Goal: Information Seeking & Learning: Understand process/instructions

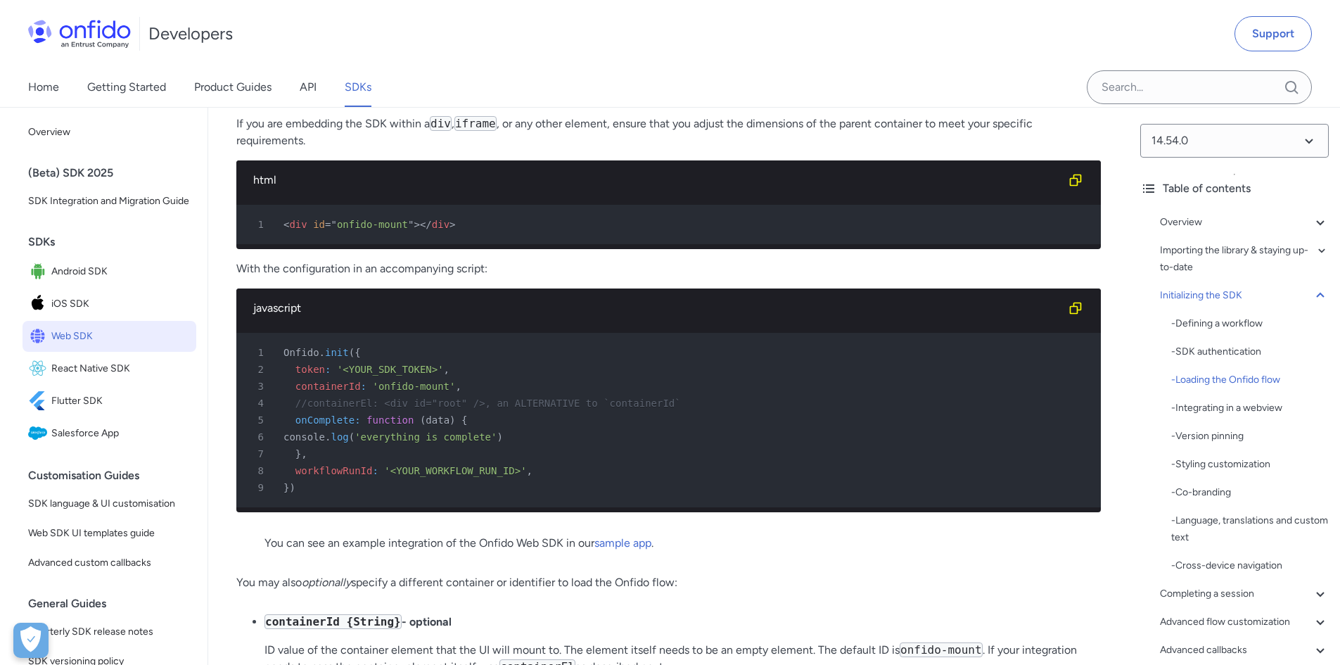
scroll to position [3447, 0]
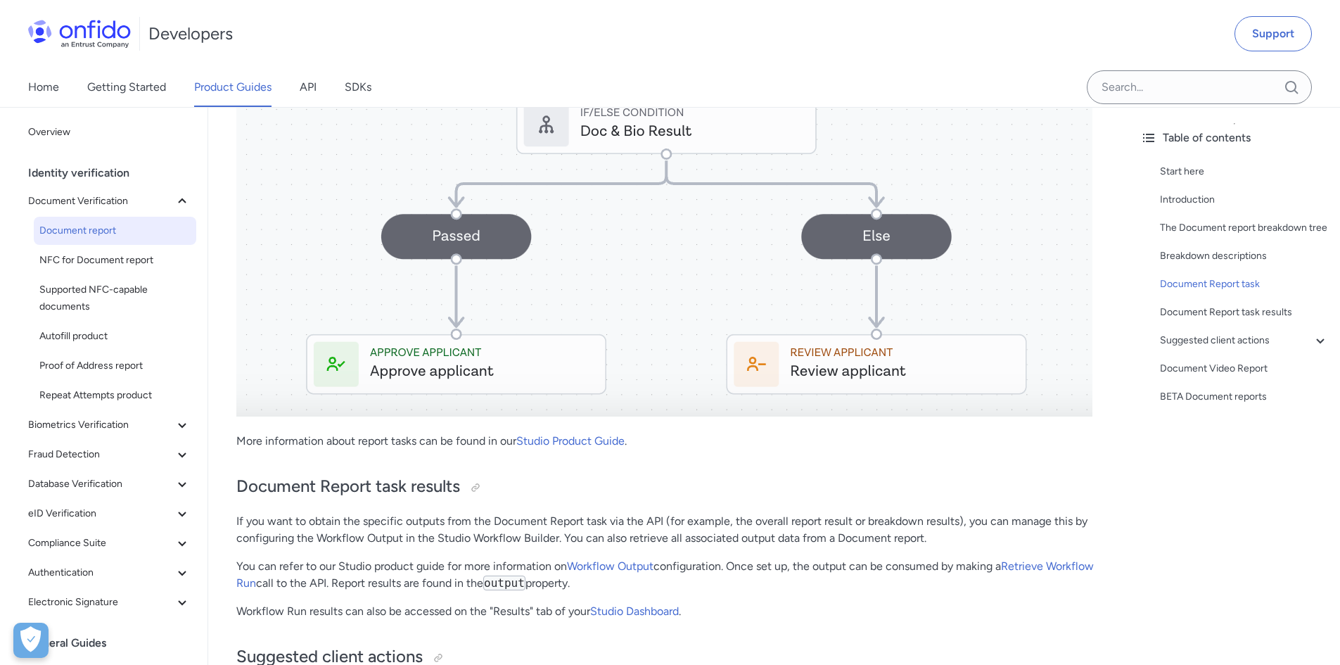
scroll to position [7104, 0]
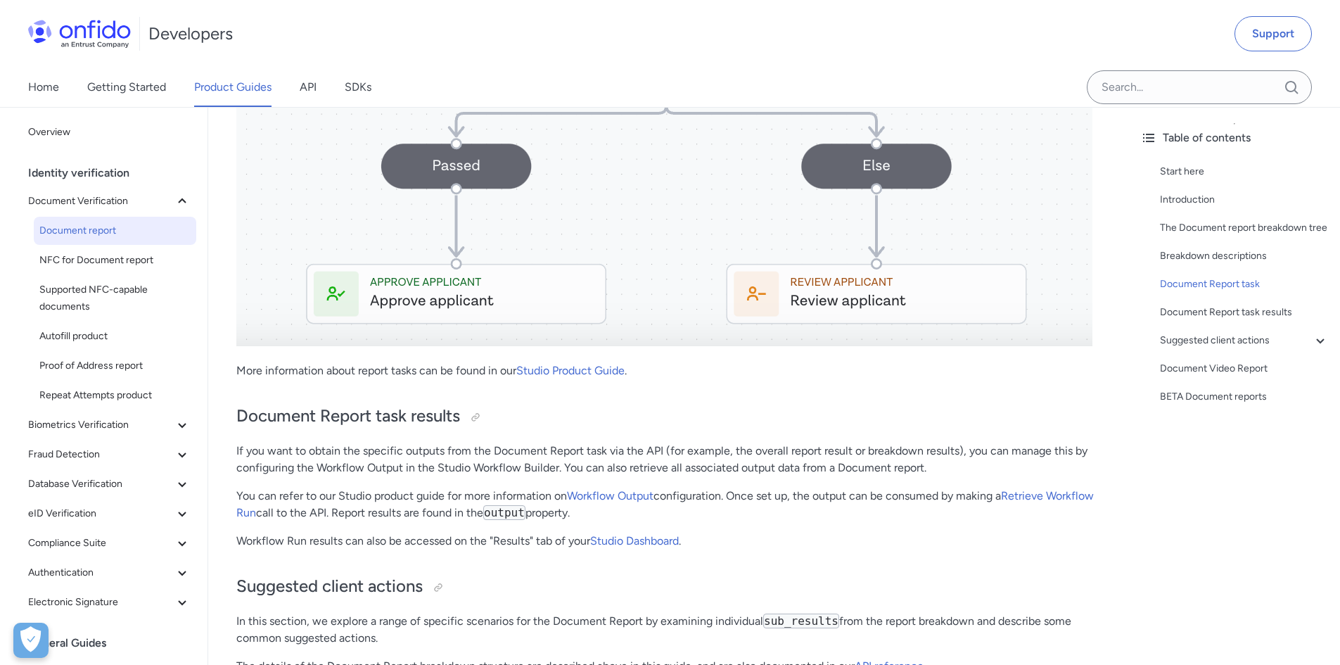
click at [299, 87] on div "Home Getting Started Product Guides API SDKs" at bounding box center [214, 87] width 428 height 39
click at [309, 84] on link "API" at bounding box center [308, 87] width 17 height 39
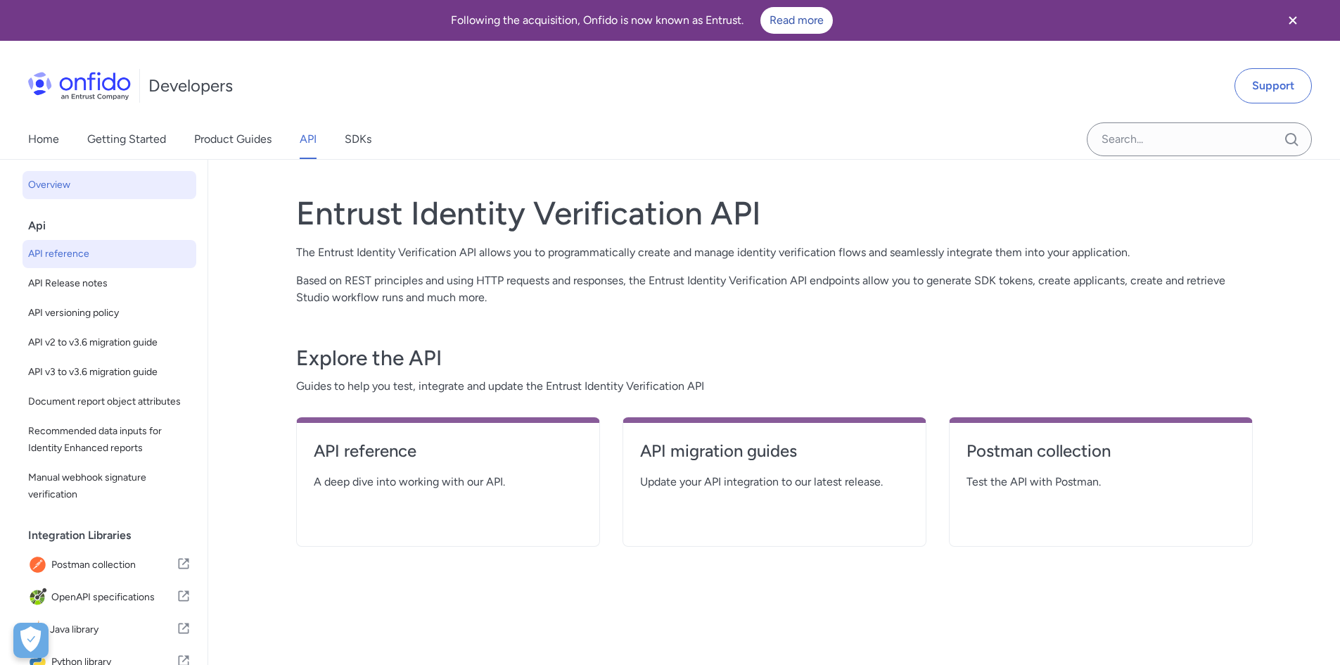
click at [127, 248] on span "API reference" at bounding box center [109, 253] width 162 height 17
select select "http"
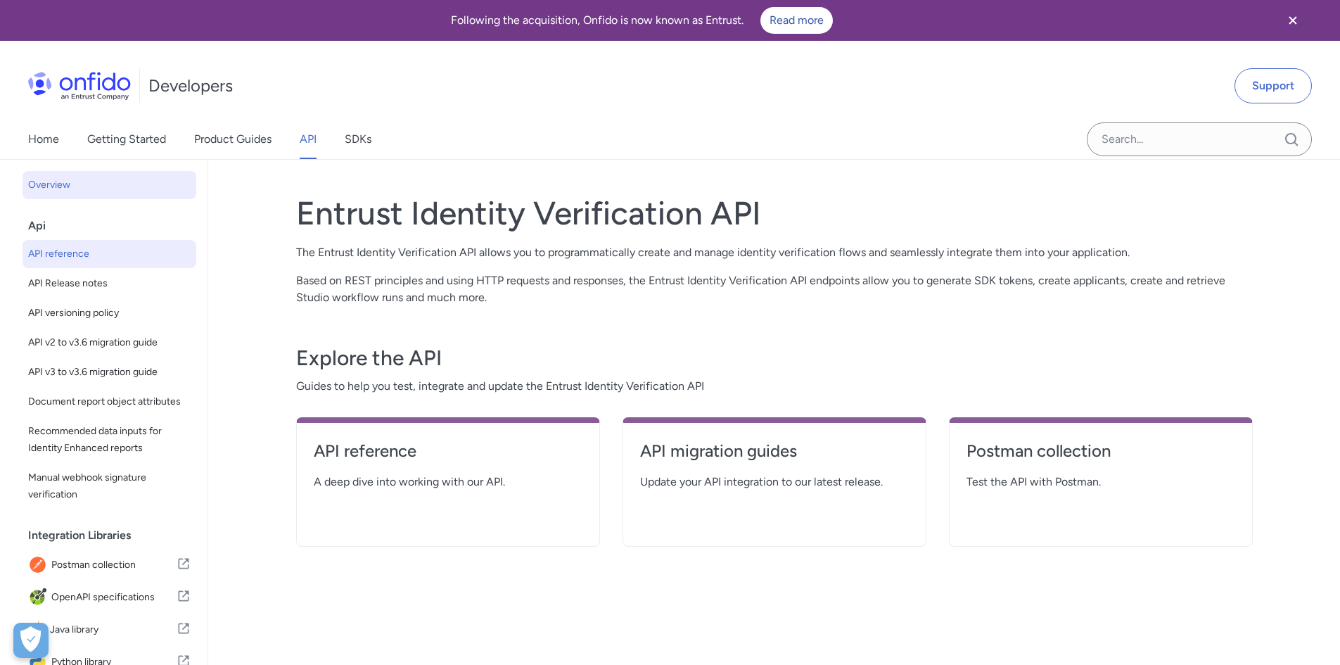
select select "http"
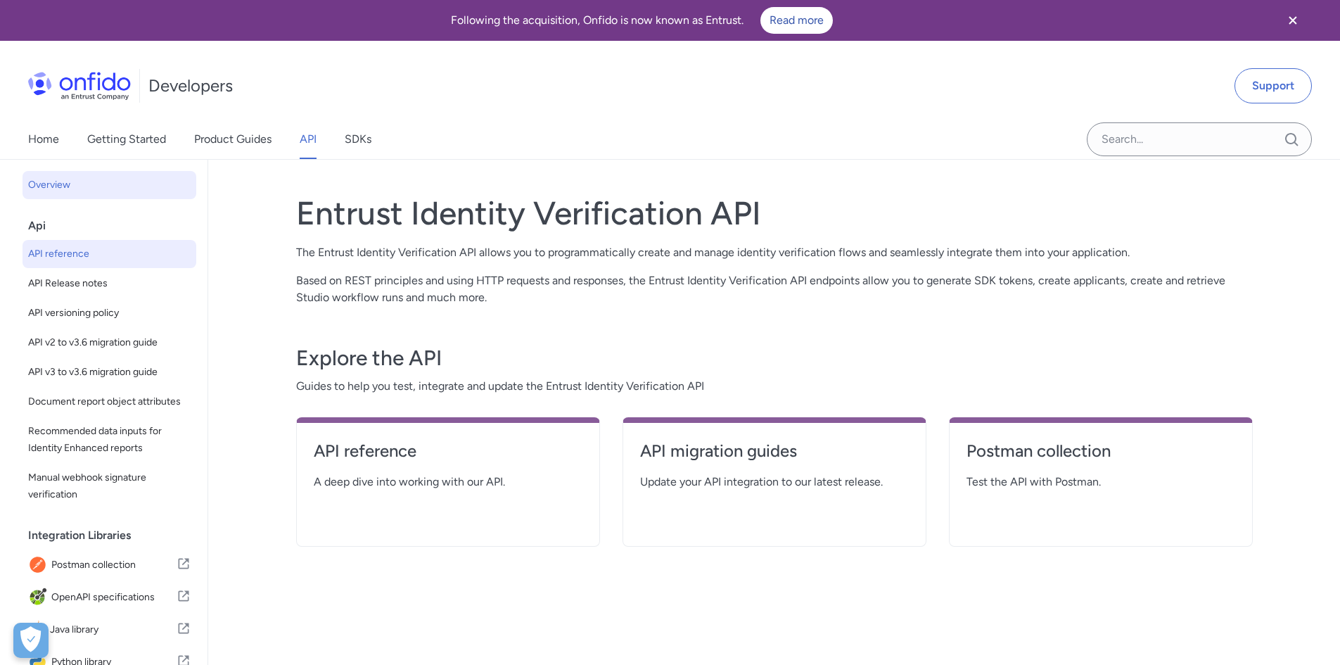
select select "http"
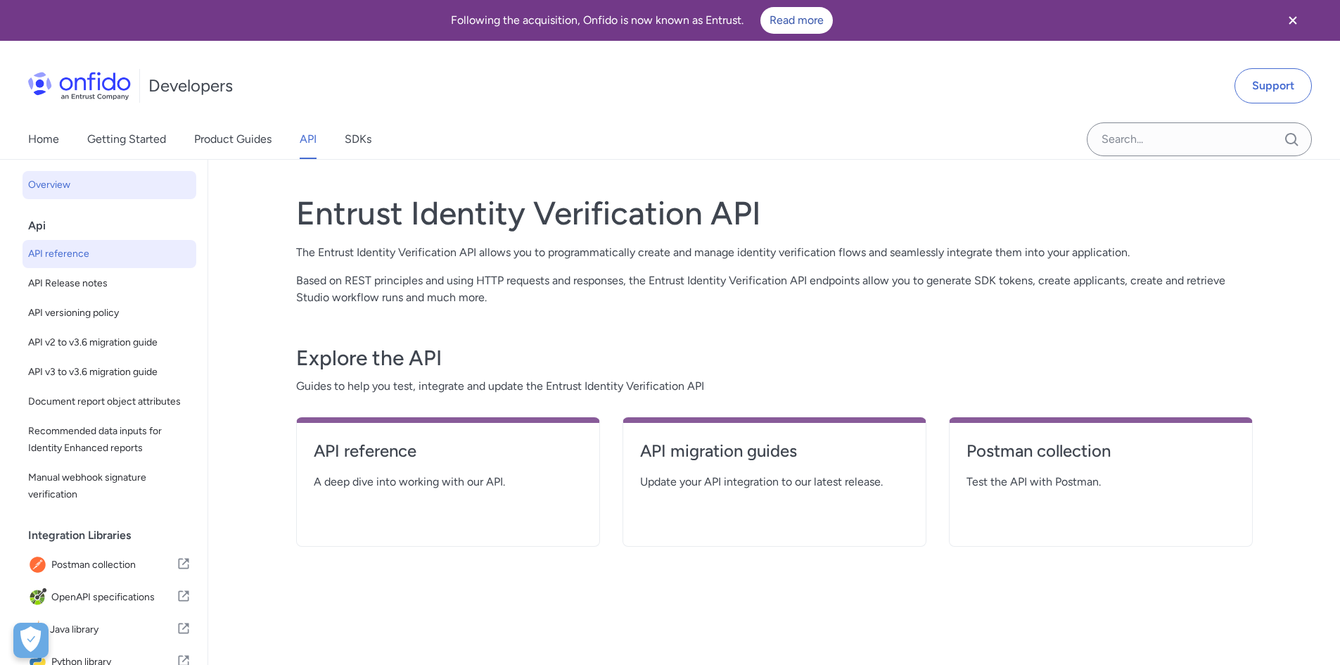
select select "http"
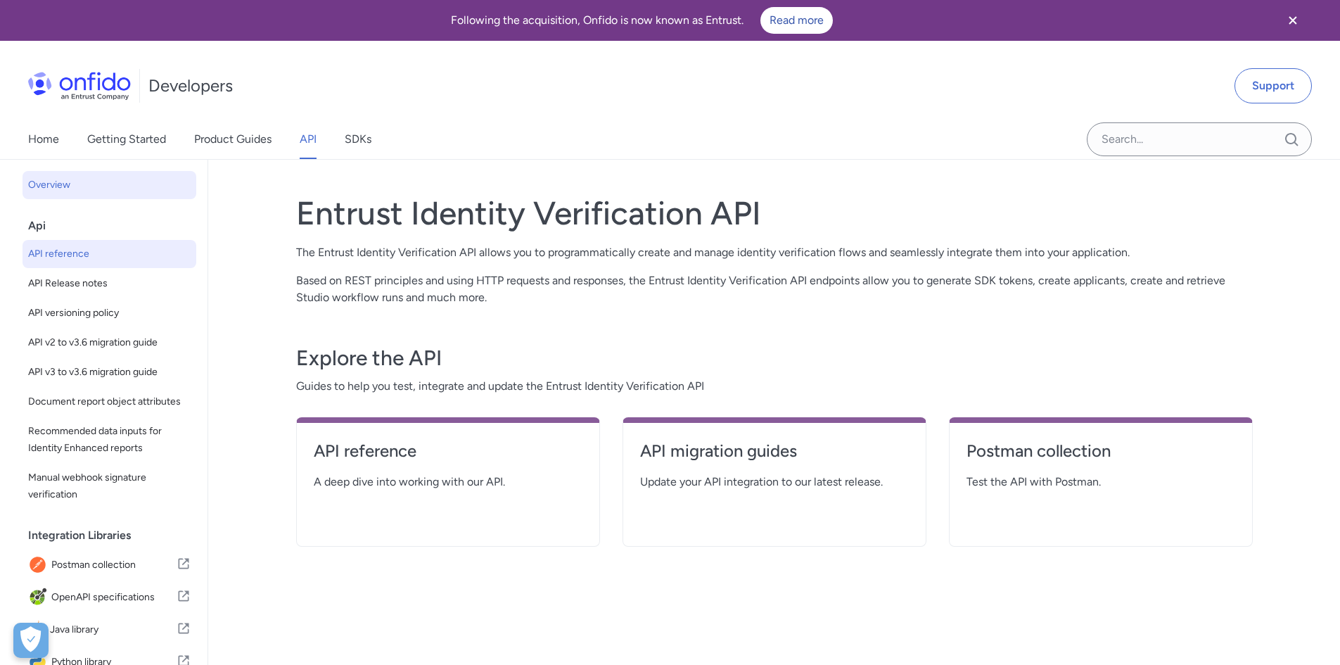
select select "http"
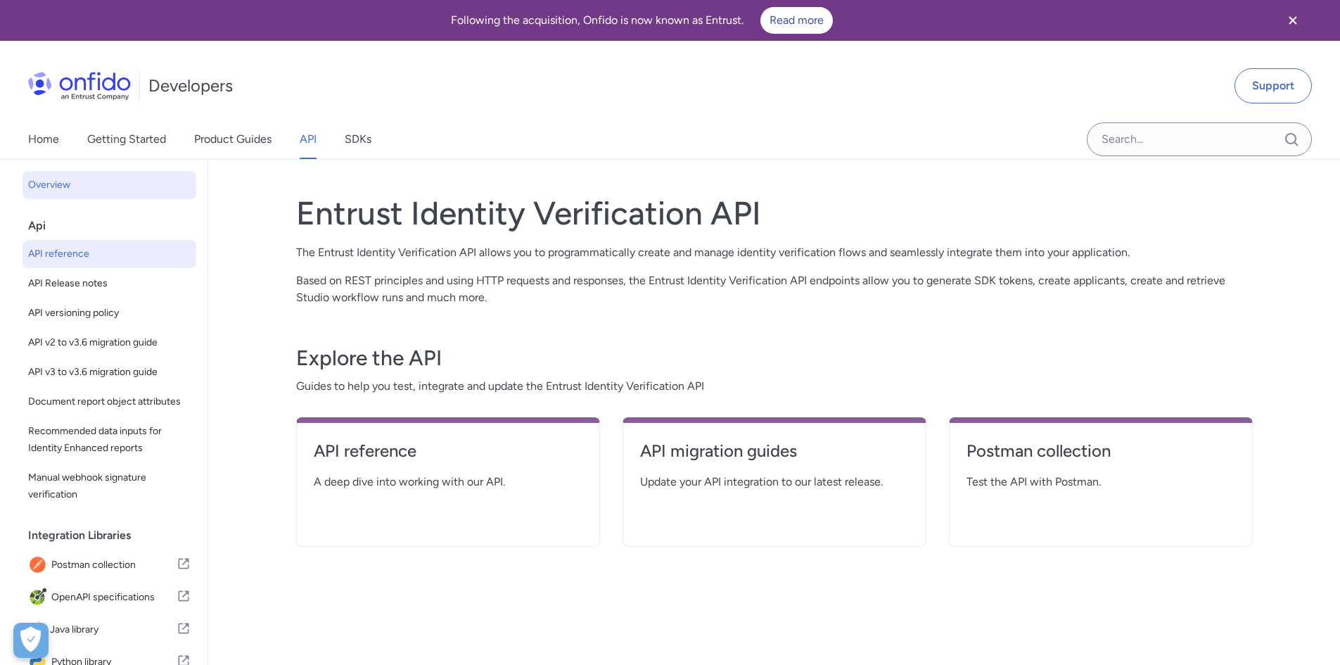
select select "http"
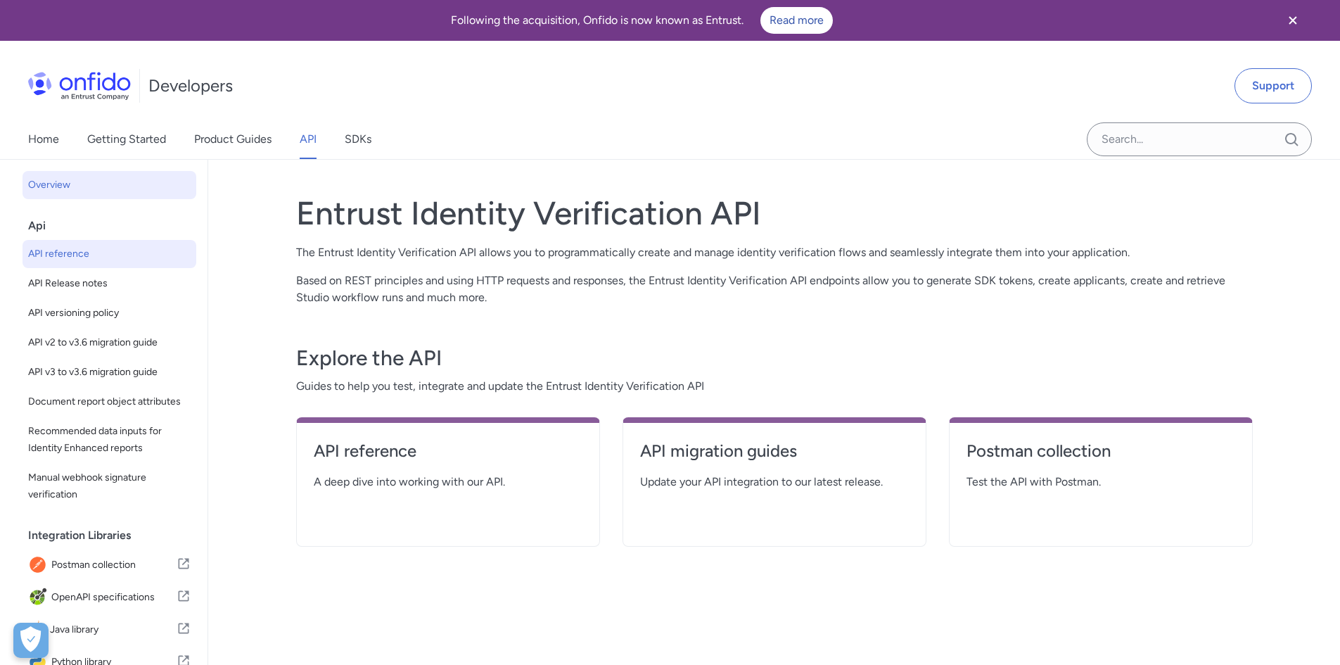
select select "http"
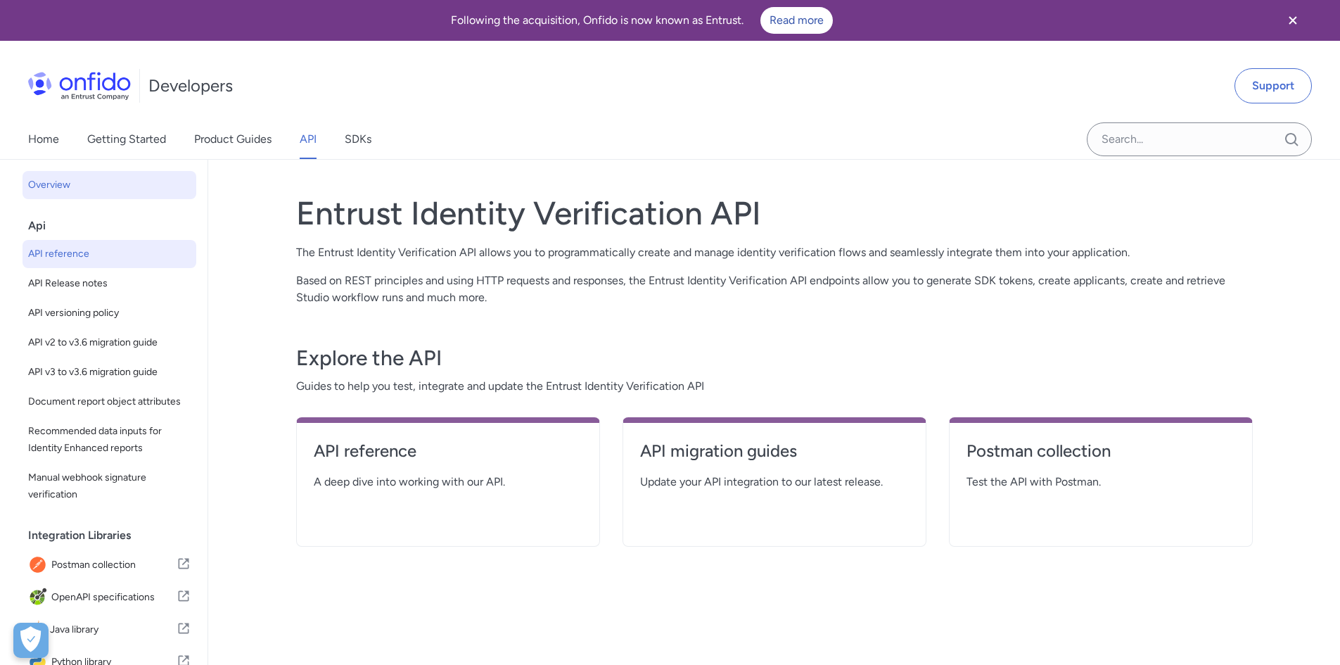
select select "http"
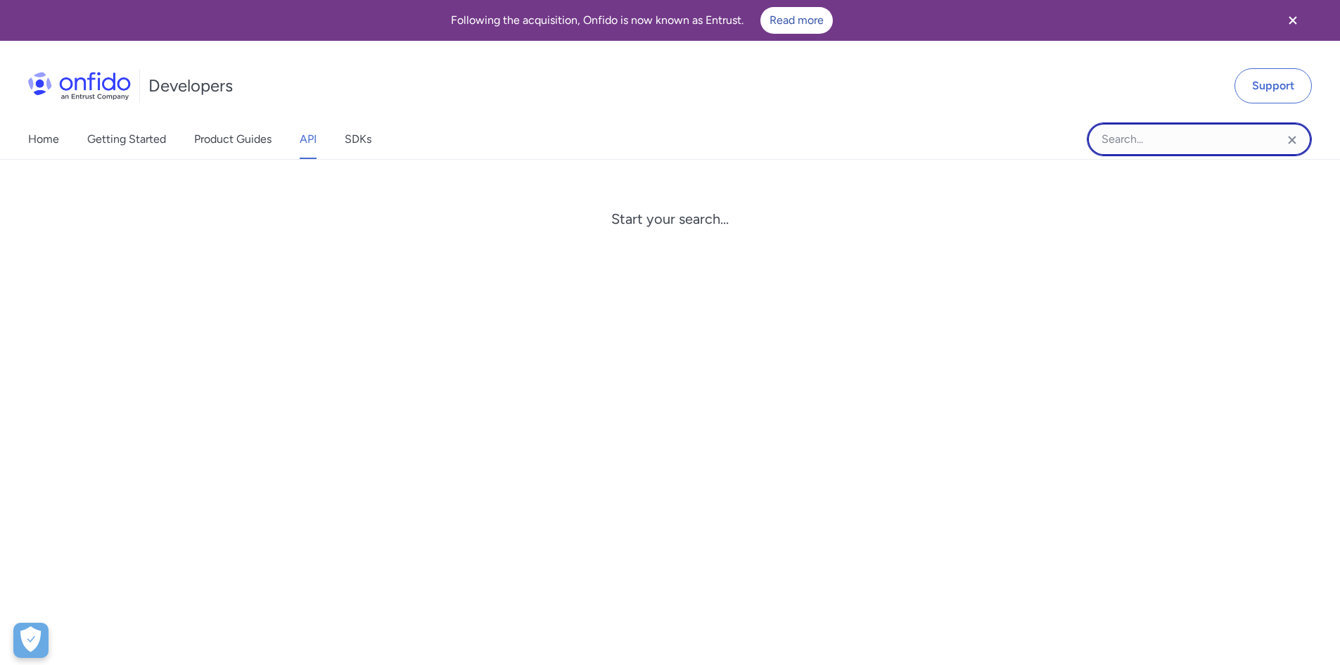
click at [1170, 141] on input "Onfido search input field" at bounding box center [1199, 139] width 225 height 34
paste input "Testing10!"
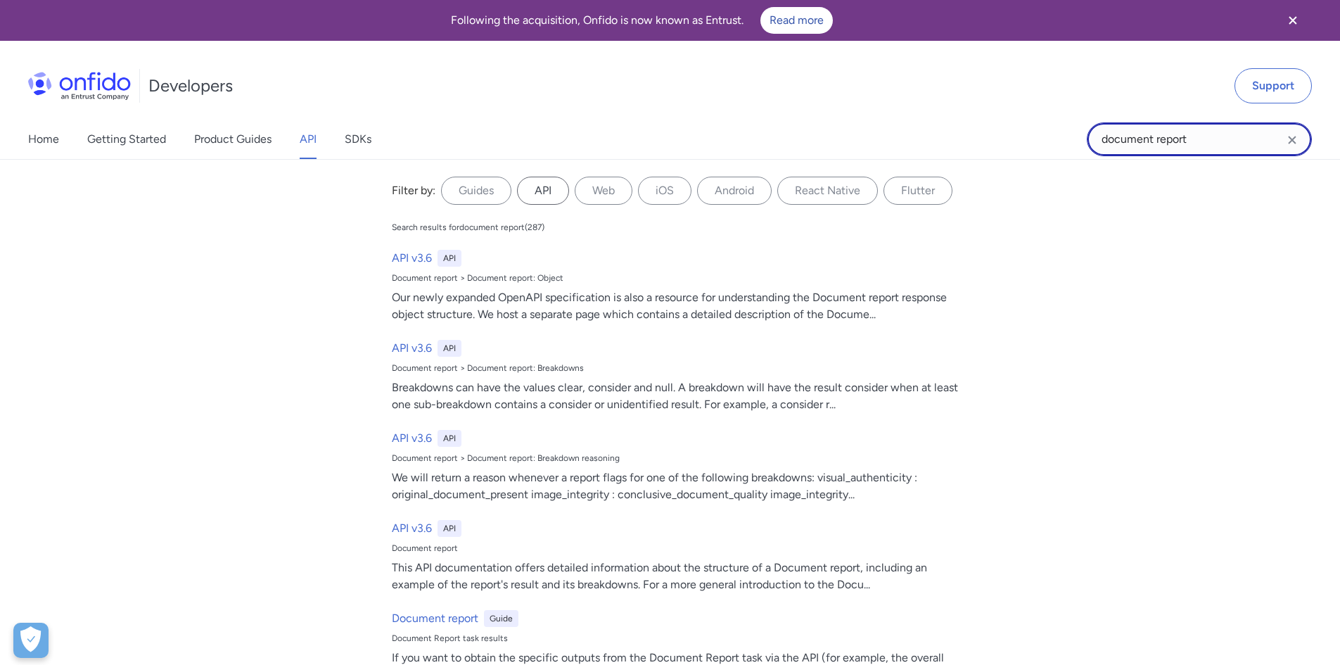
type input "document report"
click at [544, 193] on label "API" at bounding box center [543, 191] width 52 height 28
click at [0, 0] on input "API" at bounding box center [0, 0] width 0 height 0
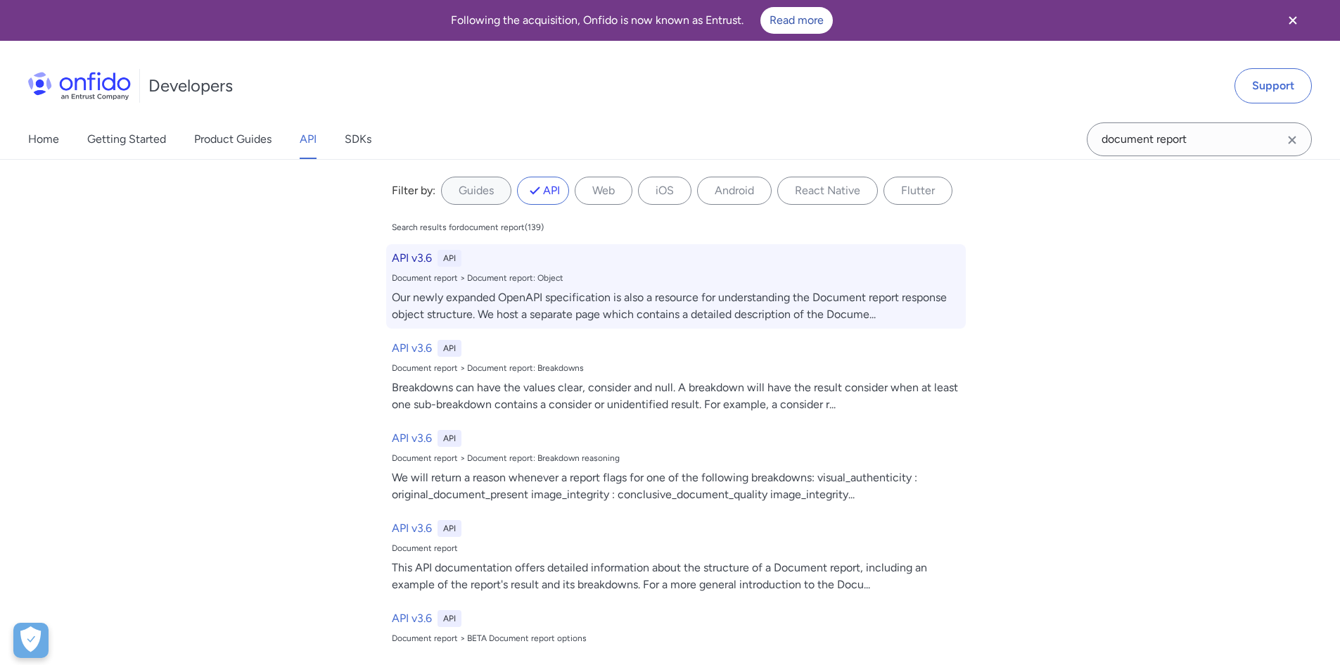
click at [530, 281] on div "Document report > Document report: Object" at bounding box center [676, 277] width 568 height 11
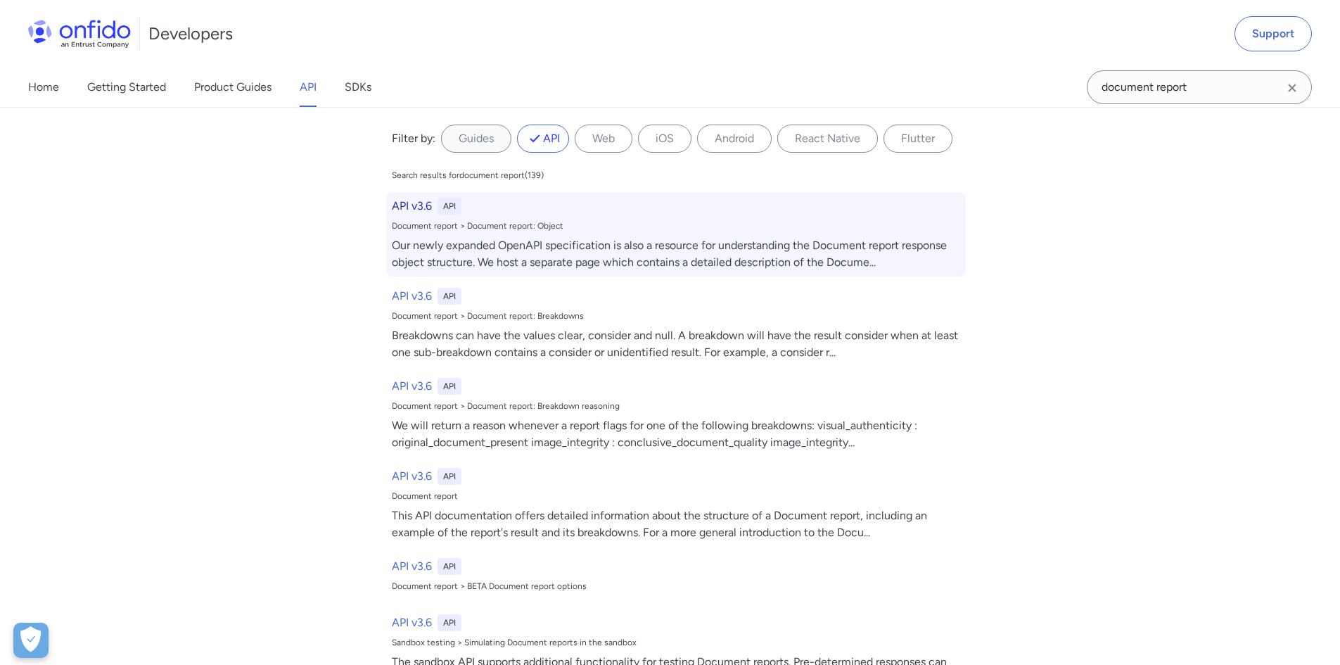
click at [429, 208] on div "API v3.6 API" at bounding box center [676, 206] width 568 height 17
click at [421, 202] on h6 "API v3.6" at bounding box center [412, 206] width 40 height 17
click at [419, 202] on h6 "API v3.6" at bounding box center [412, 206] width 40 height 17
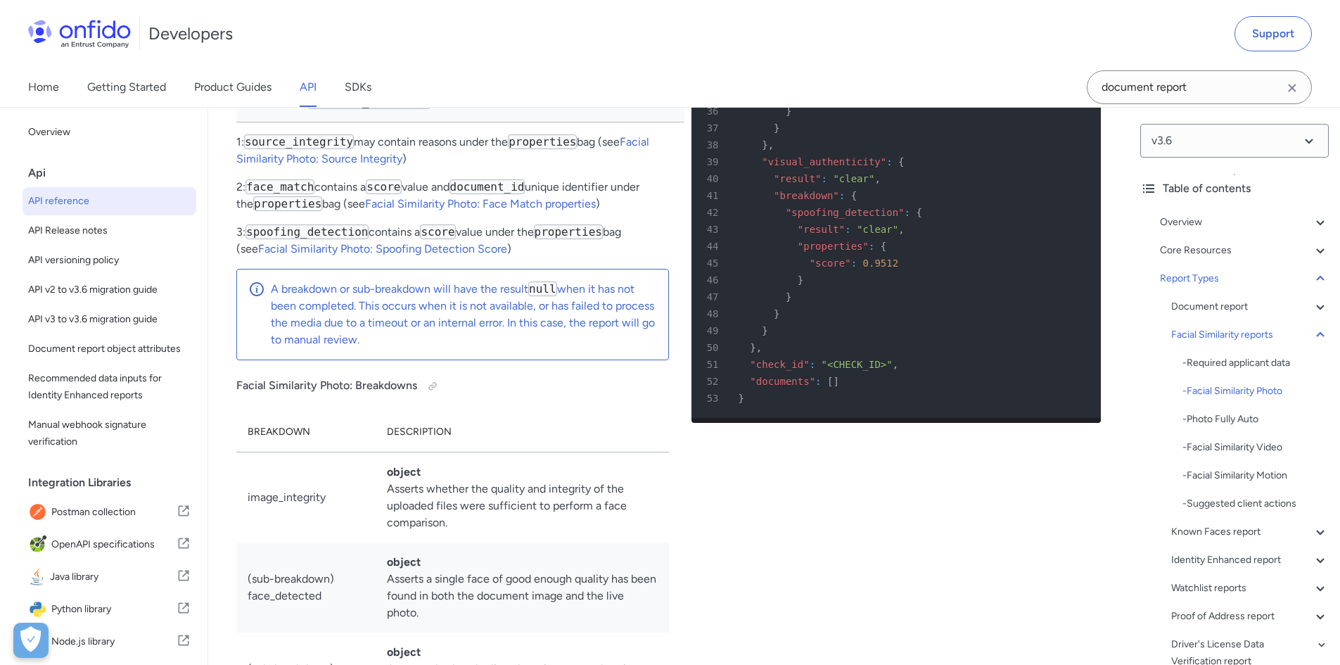
scroll to position [65685, 0]
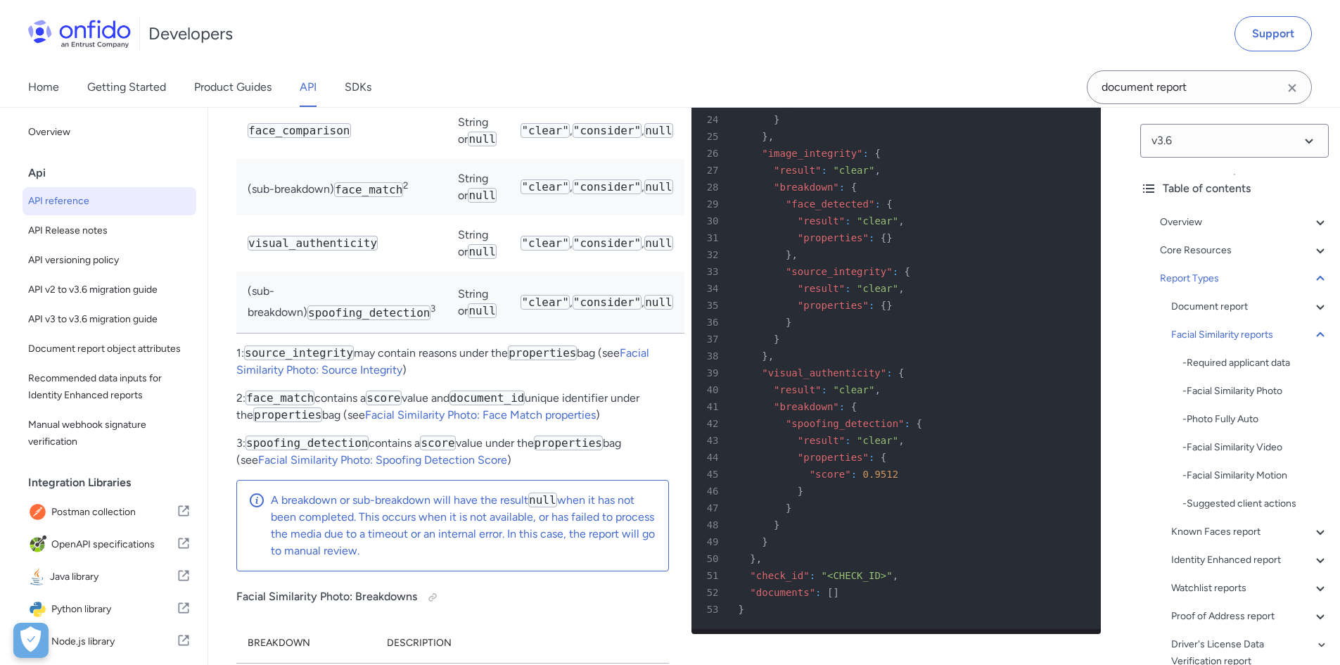
copy p "last_name"
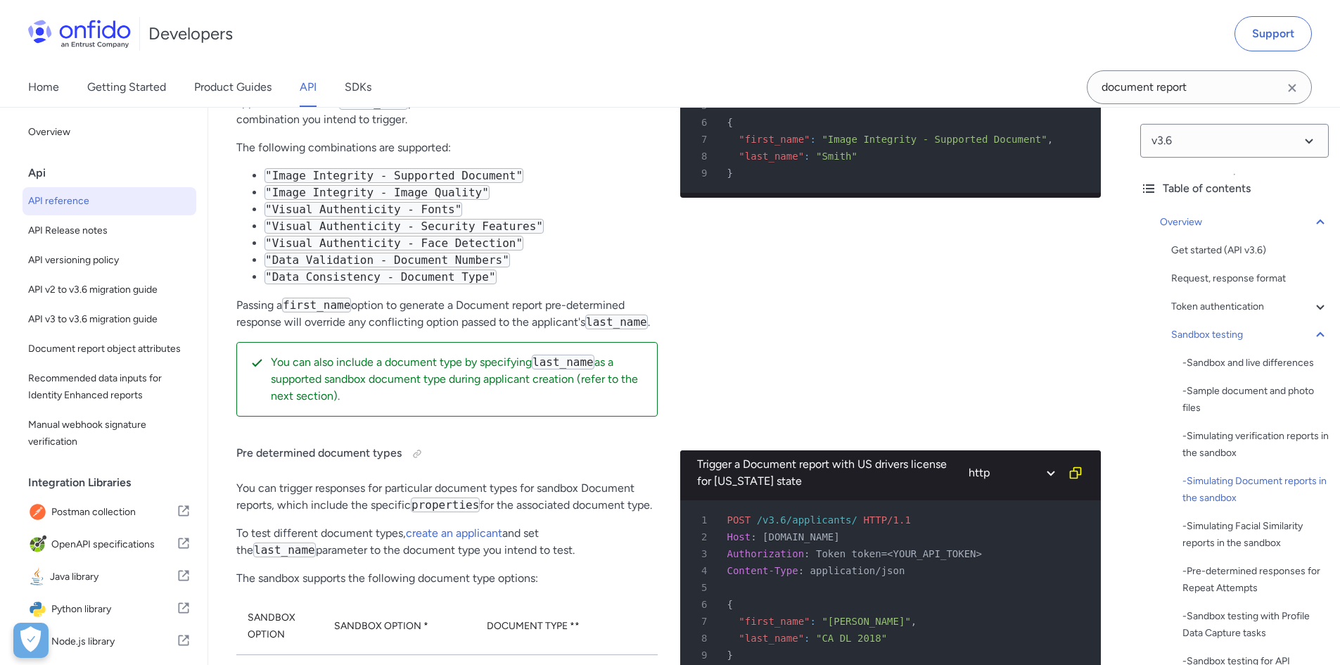
scroll to position [4638, 0]
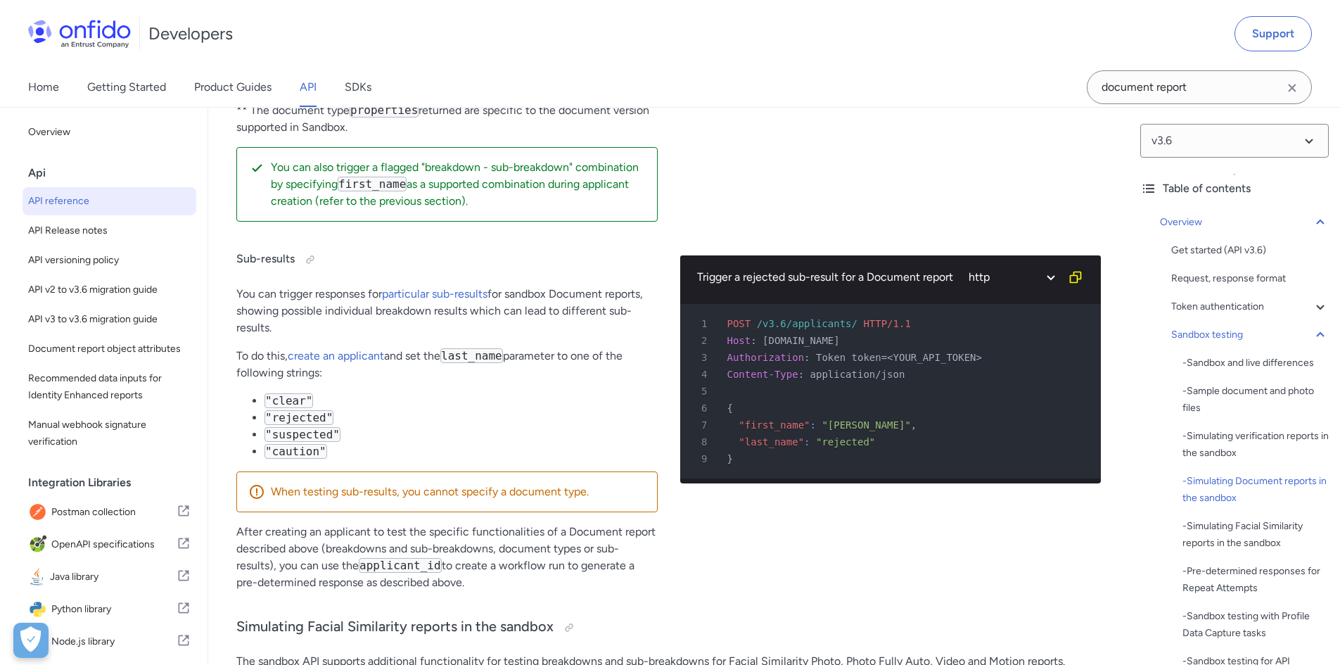
click at [307, 483] on p "When testing sub-results, you cannot specify a document type." at bounding box center [458, 491] width 375 height 17
copy p "testing"
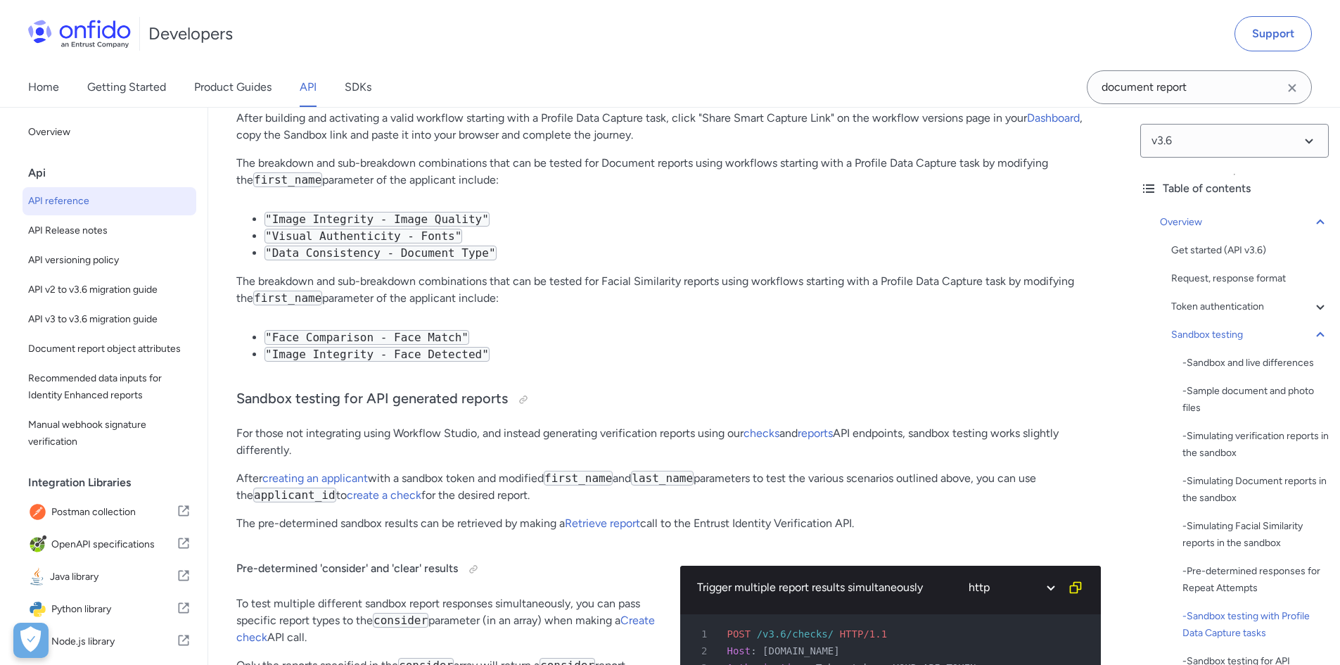
scroll to position [8491, 0]
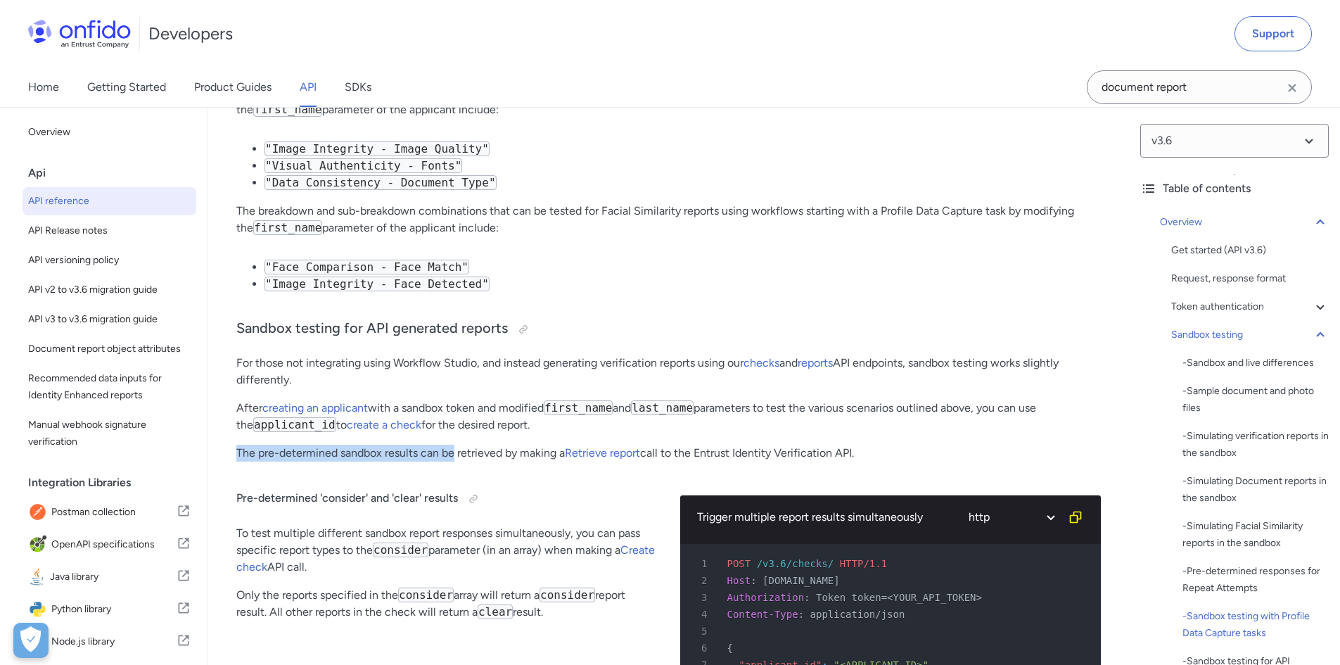
drag, startPoint x: 235, startPoint y: 472, endPoint x: 454, endPoint y: 471, distance: 219.5
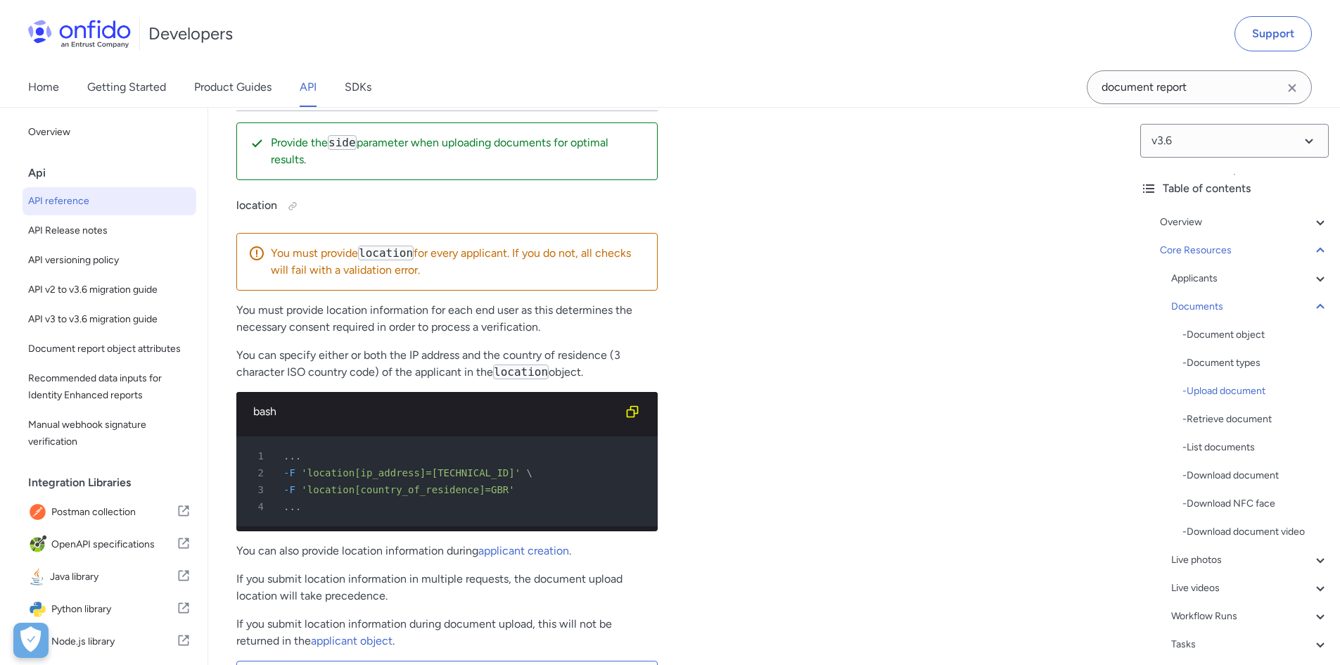
scroll to position [24259, 0]
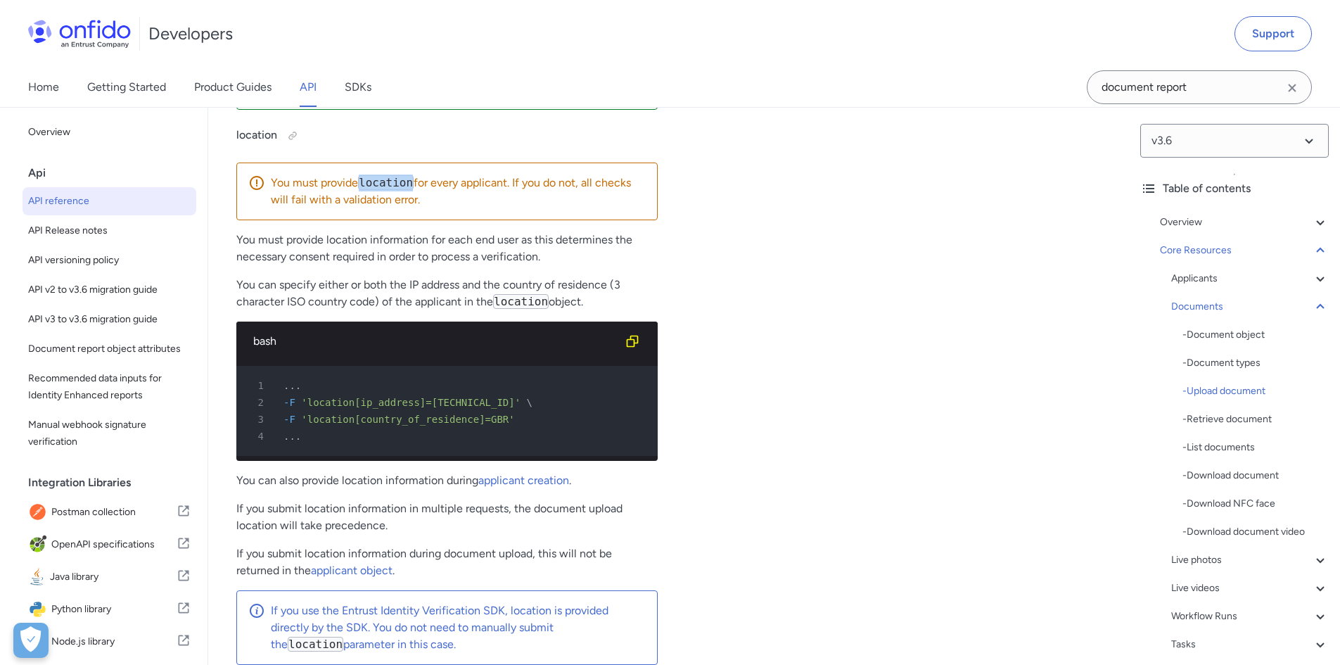
drag, startPoint x: 363, startPoint y: 370, endPoint x: 410, endPoint y: 371, distance: 47.1
click at [410, 190] on code "location" at bounding box center [386, 182] width 56 height 15
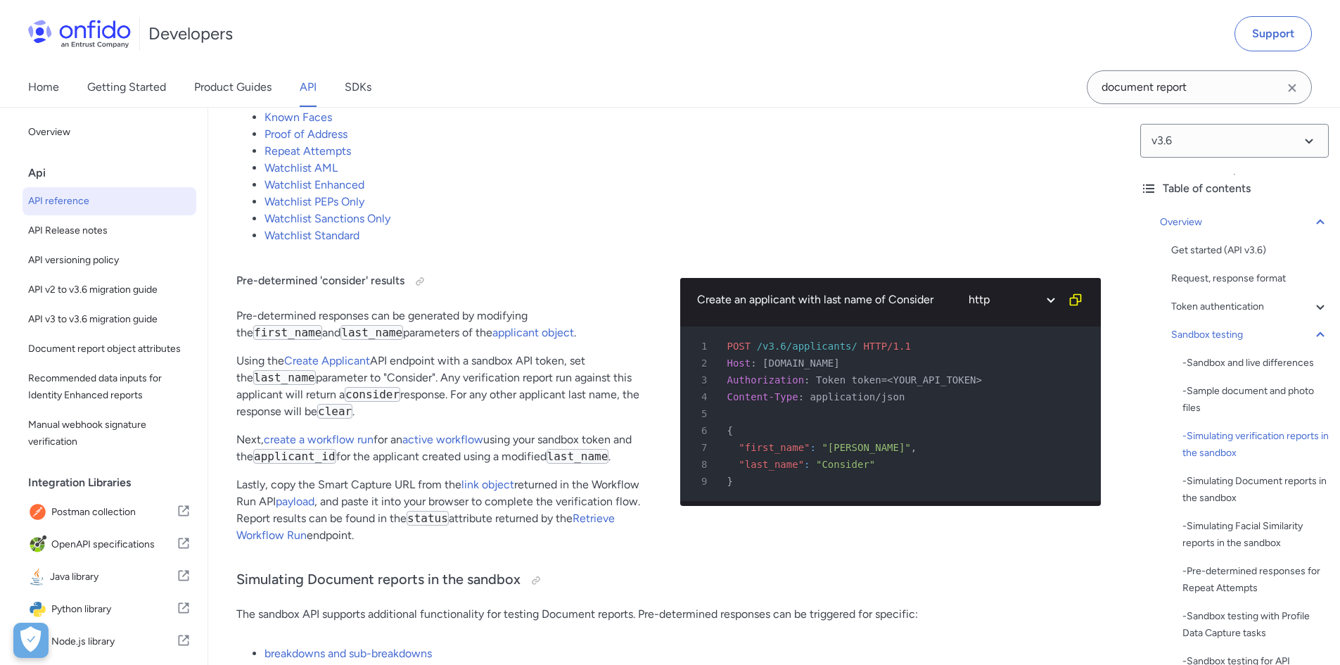
scroll to position [2876, 0]
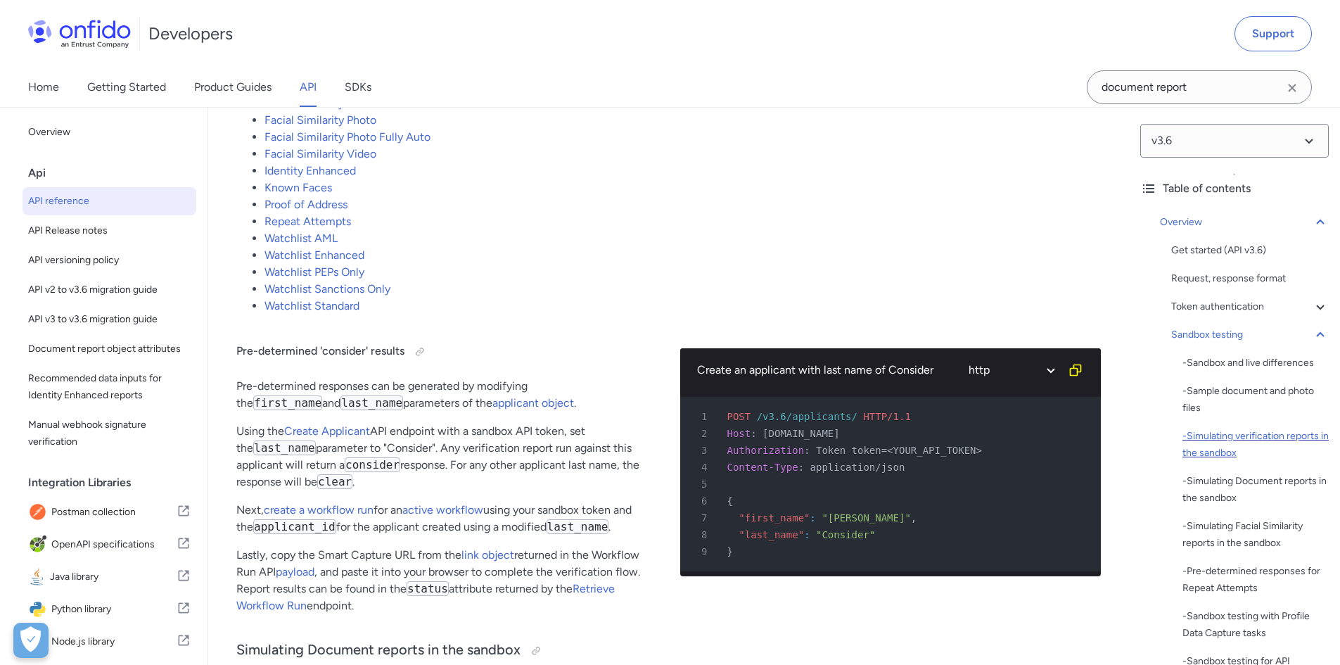
click at [1258, 436] on div "- Simulating verification reports in the sandbox" at bounding box center [1255, 445] width 146 height 34
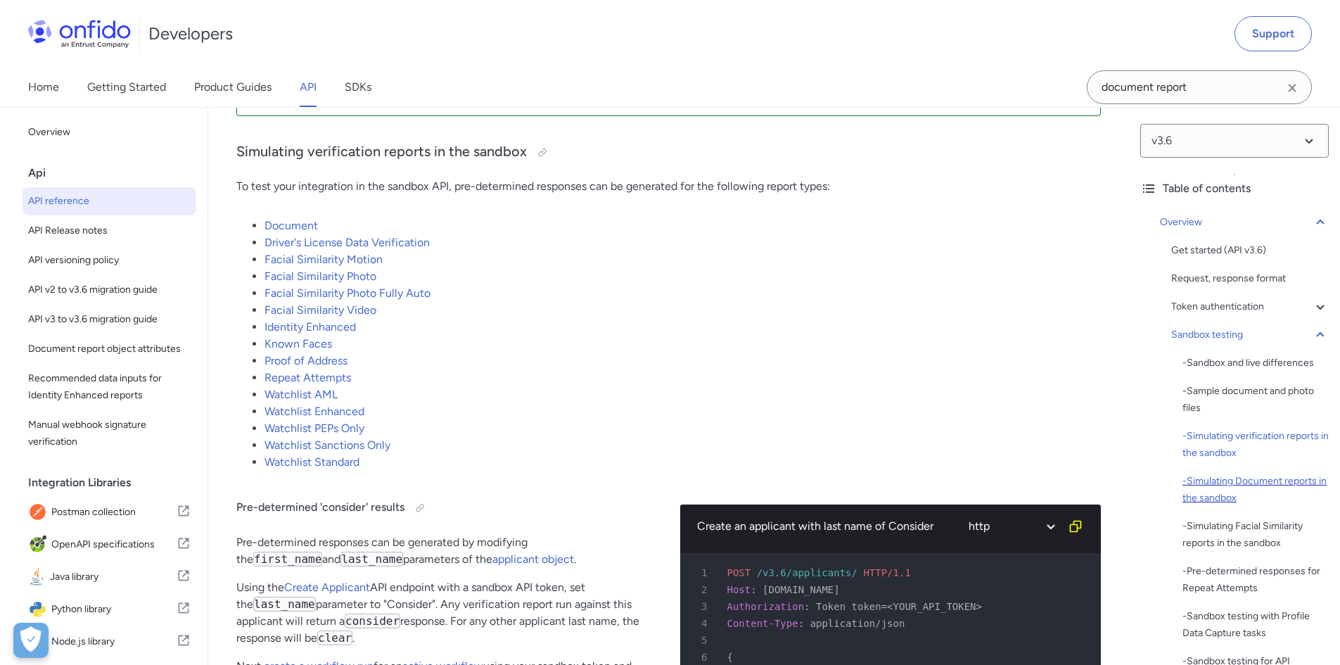
click at [1255, 485] on div "- Simulating Document reports in the sandbox" at bounding box center [1255, 490] width 146 height 34
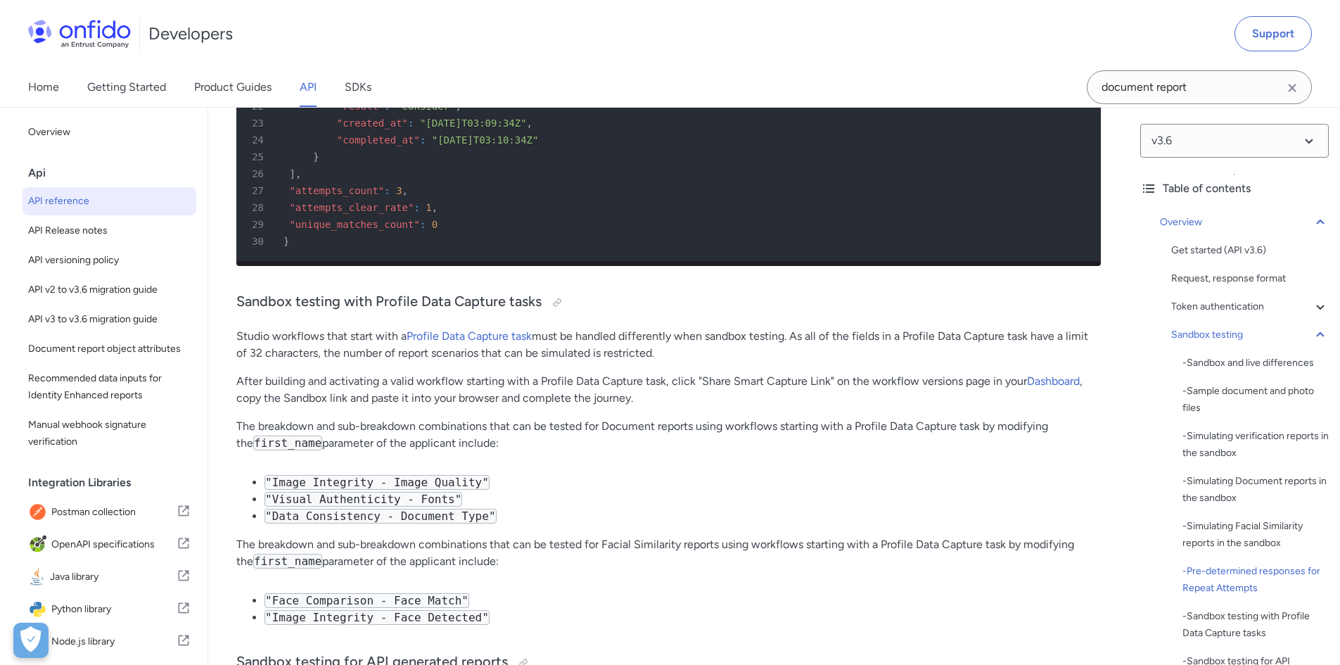
scroll to position [8298, 0]
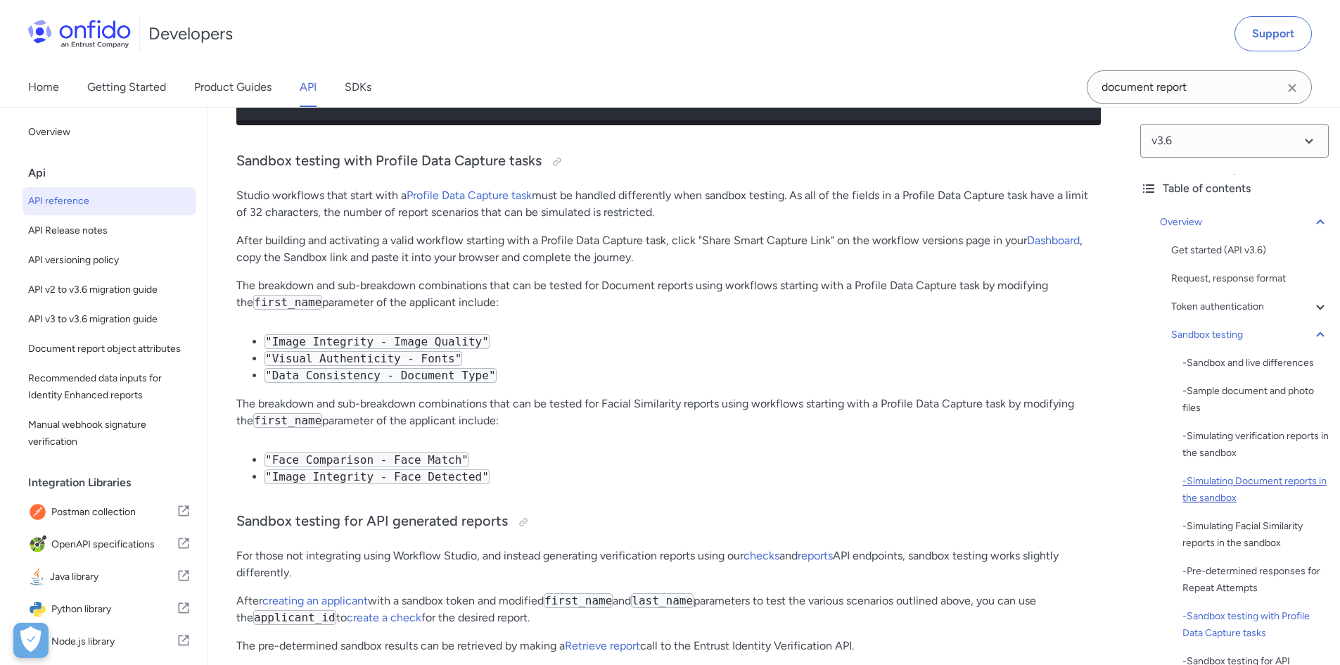
click at [1278, 487] on div "- Simulating Document reports in the sandbox" at bounding box center [1255, 490] width 146 height 34
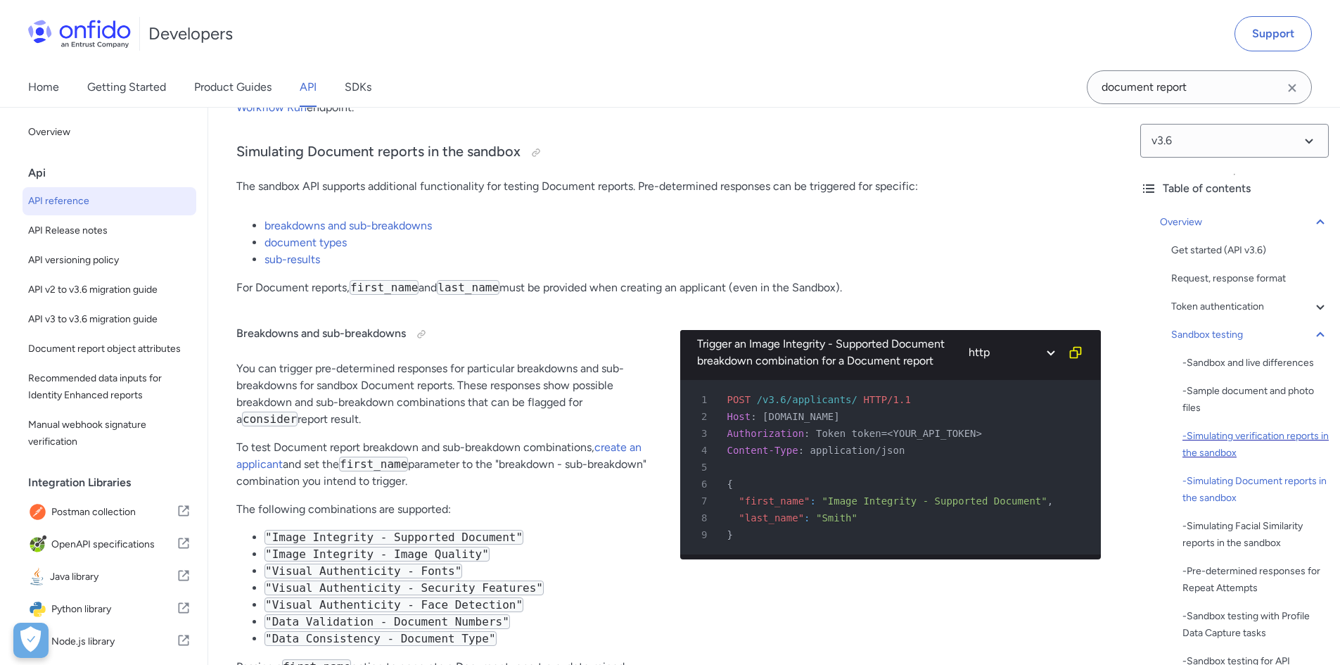
click at [1260, 449] on div "- Simulating verification reports in the sandbox" at bounding box center [1255, 445] width 146 height 34
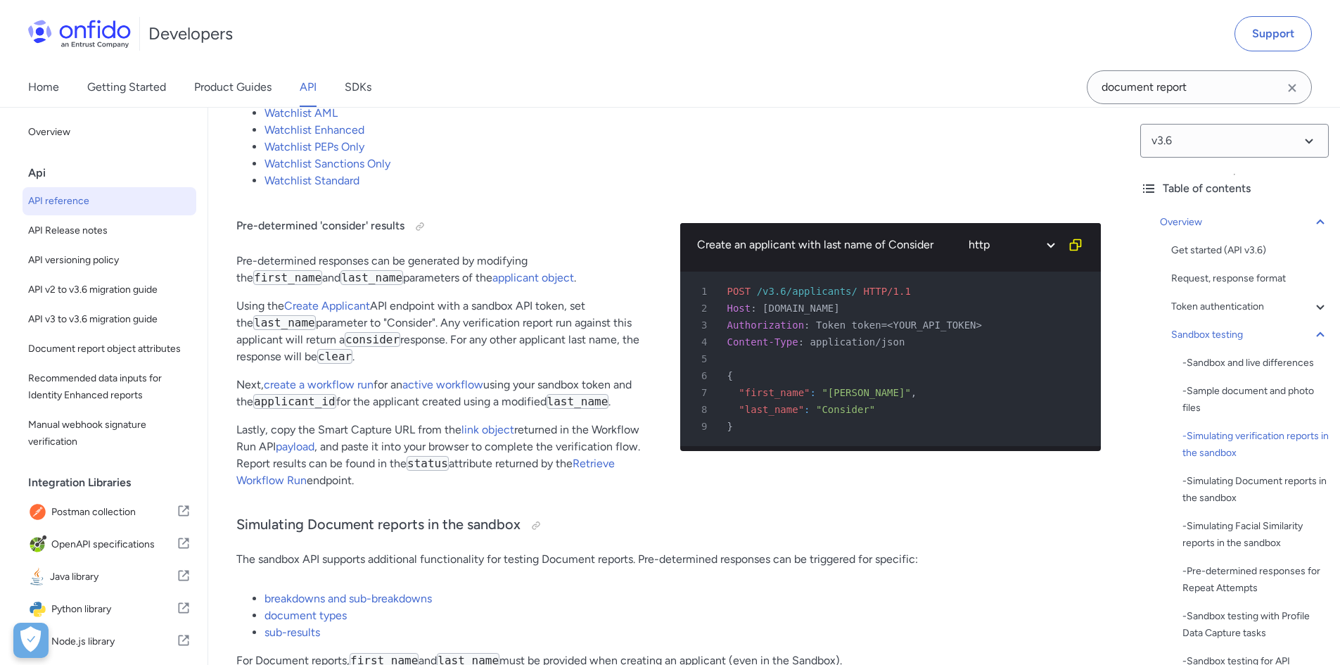
scroll to position [2931, 0]
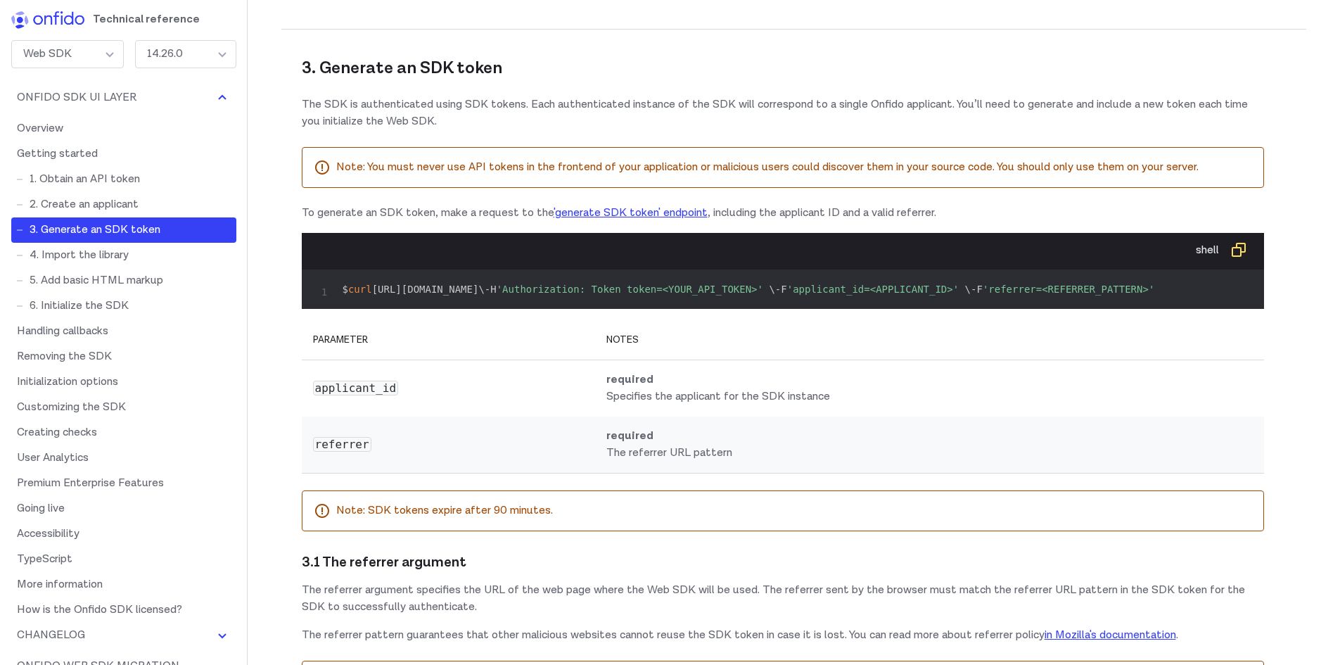
scroll to position [1688, 0]
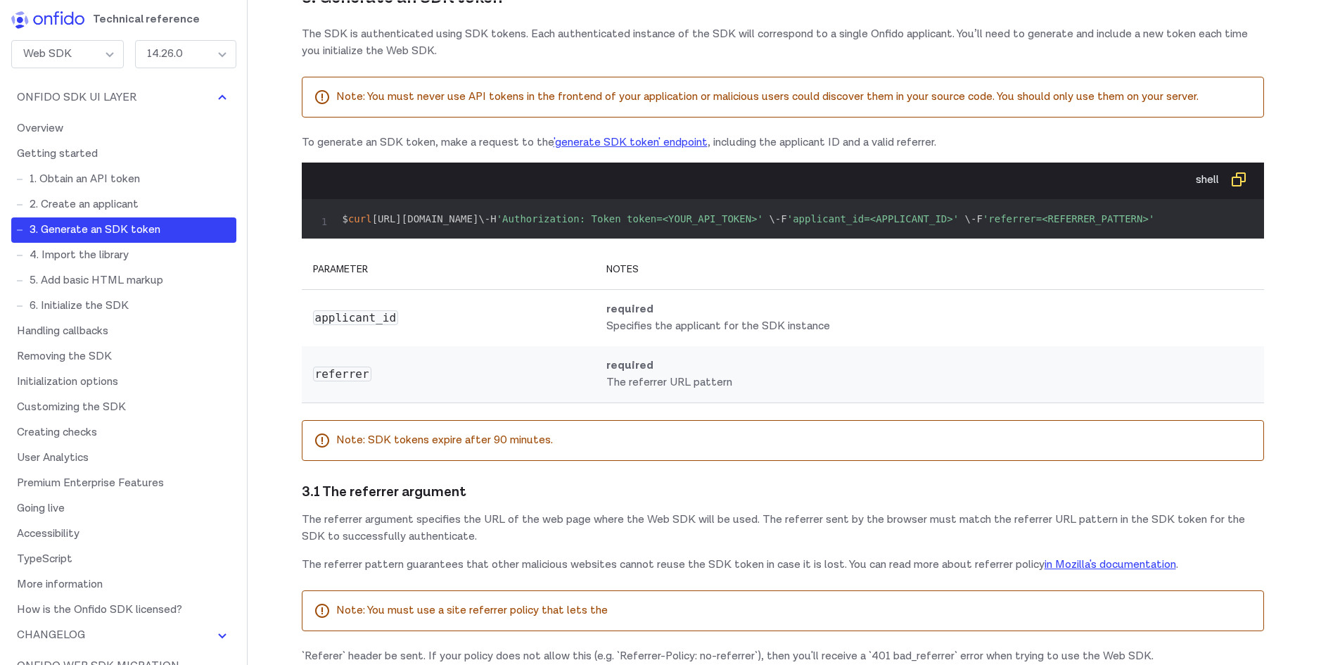
click at [550, 328] on div "3. Generate an SDK token The SDK is authenticated using SDK tokens. Each authen…" at bounding box center [783, 203] width 962 height 547
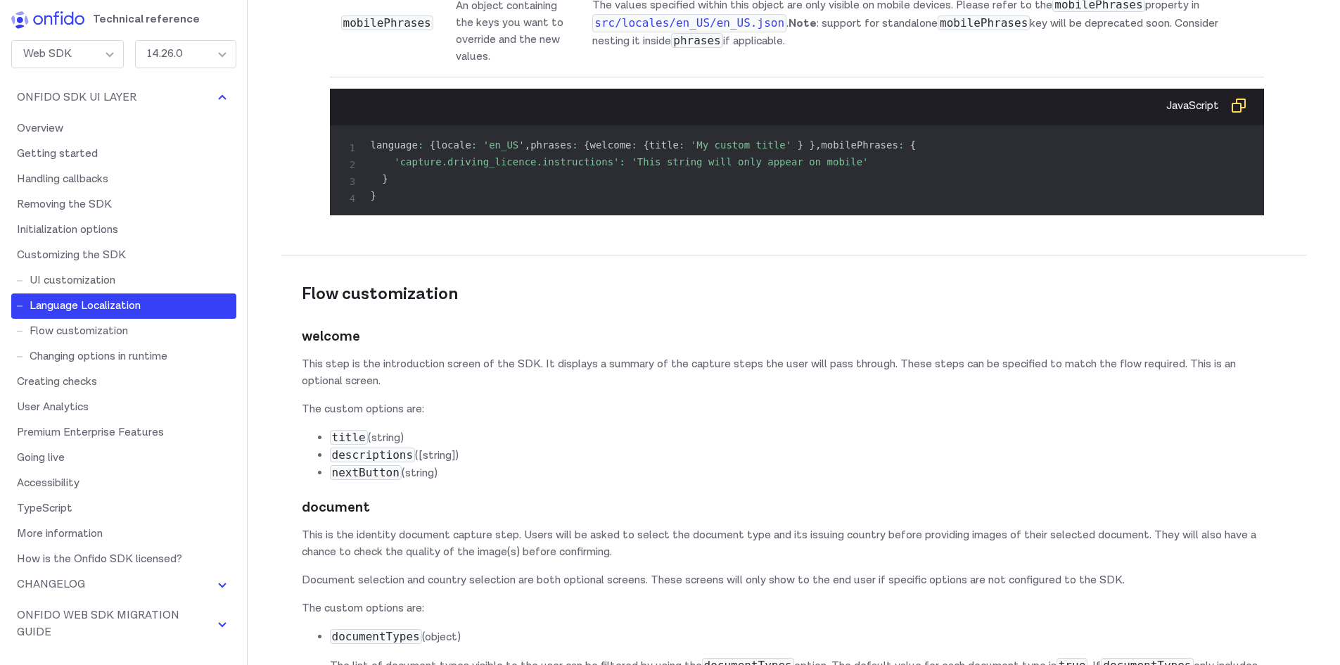
scroll to position [10503, 0]
